Goal: Check status: Check status

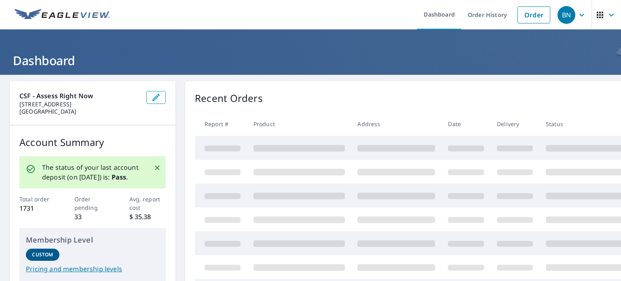
scroll to position [40, 0]
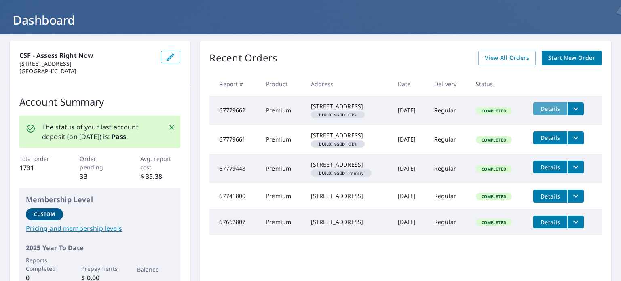
click at [545, 108] on span "Details" at bounding box center [550, 109] width 24 height 8
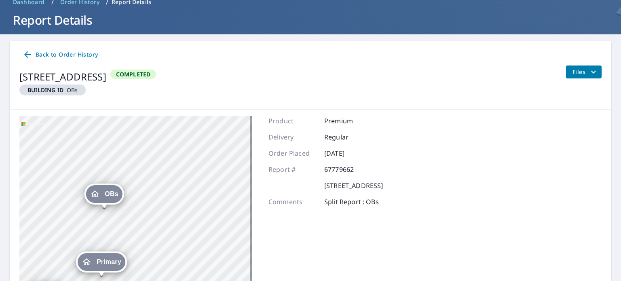
drag, startPoint x: 158, startPoint y: 206, endPoint x: 221, endPoint y: 119, distance: 107.9
click at [222, 115] on div "OBs [STREET_ADDRESS] OBs [STREET_ADDRESS] Primary [STREET_ADDRESS][GEOGRAPHIC_D…" at bounding box center [310, 216] width 601 height 215
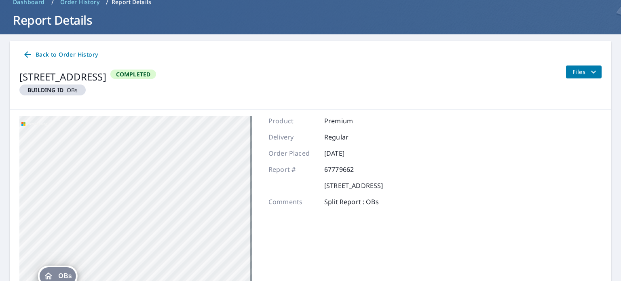
click at [161, 215] on div "OBs [STREET_ADDRESS] OBs [STREET_ADDRESS][GEOGRAPHIC_DATA][STREET_ADDRESS]" at bounding box center [135, 217] width 233 height 202
drag, startPoint x: 107, startPoint y: 241, endPoint x: 186, endPoint y: 136, distance: 131.6
click at [185, 139] on div "OBs [STREET_ADDRESS] OBs [STREET_ADDRESS][GEOGRAPHIC_DATA][STREET_ADDRESS]" at bounding box center [135, 217] width 233 height 202
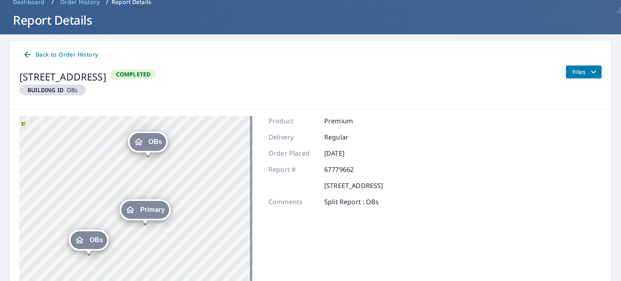
drag, startPoint x: 162, startPoint y: 224, endPoint x: 189, endPoint y: 176, distance: 55.1
click at [189, 176] on div "OBs [STREET_ADDRESS] OBs [STREET_ADDRESS][GEOGRAPHIC_DATA][STREET_ADDRESS]" at bounding box center [135, 217] width 233 height 202
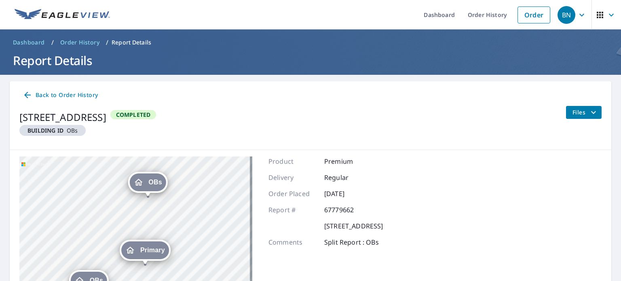
click at [60, 93] on span "Back to Order History" at bounding box center [60, 95] width 75 height 10
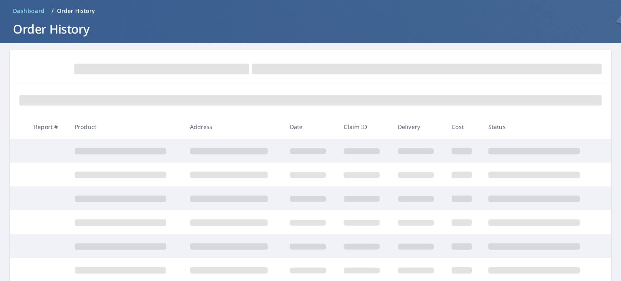
scroll to position [40, 0]
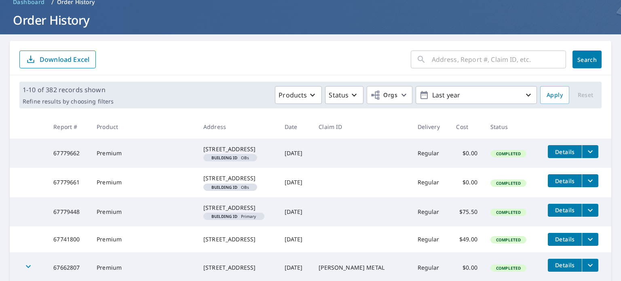
click at [235, 152] on div "[STREET_ADDRESS]" at bounding box center [237, 149] width 68 height 8
click at [230, 160] on em "Building ID" at bounding box center [224, 158] width 26 height 4
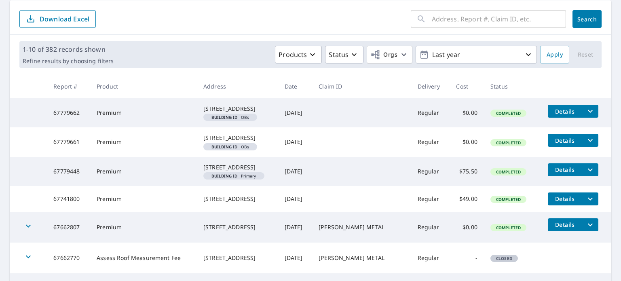
scroll to position [121, 0]
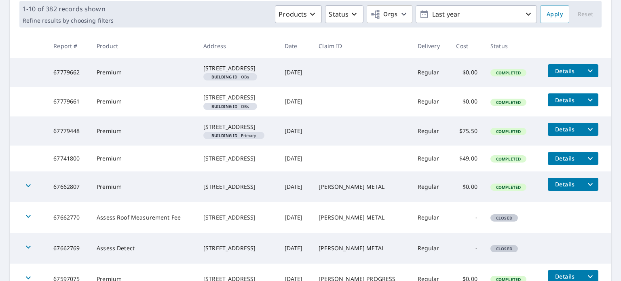
click at [555, 133] on span "Details" at bounding box center [564, 129] width 24 height 8
